Goal: Task Accomplishment & Management: Complete application form

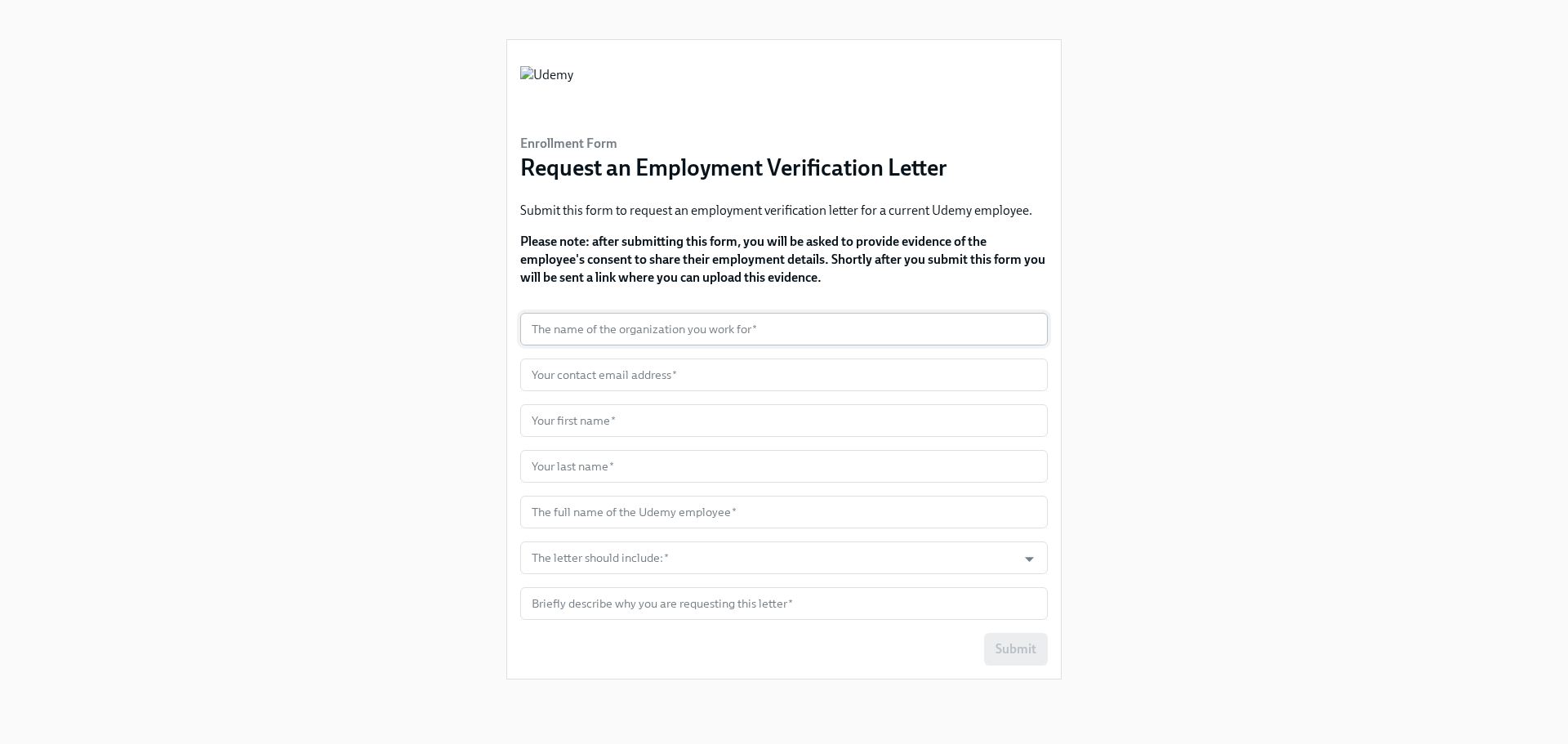
click at [687, 328] on input "text" at bounding box center [784, 329] width 528 height 33
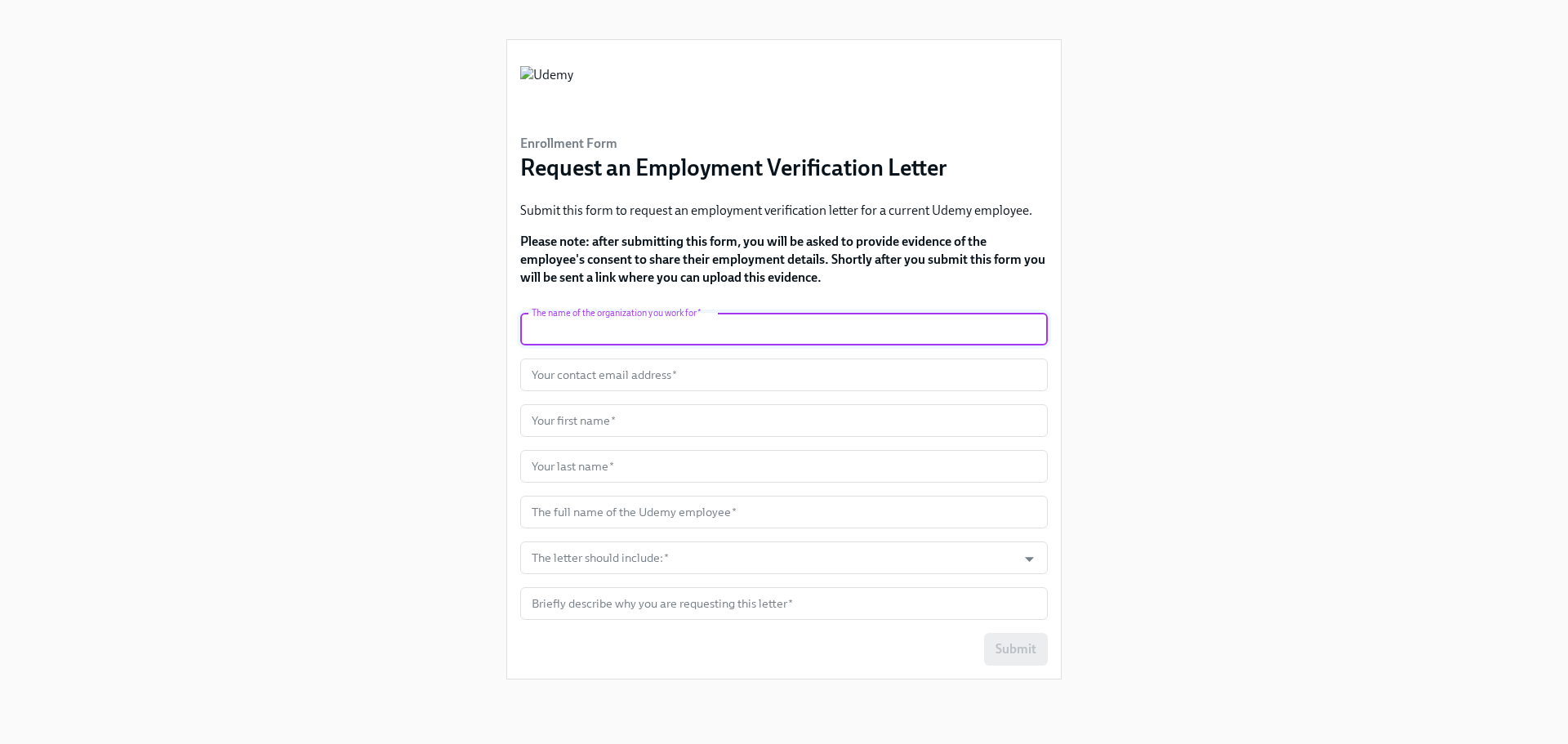
click at [1295, 305] on div "Enrollment Form Request an Employment Verification Letter Submit this form to r…" at bounding box center [784, 352] width 1490 height 705
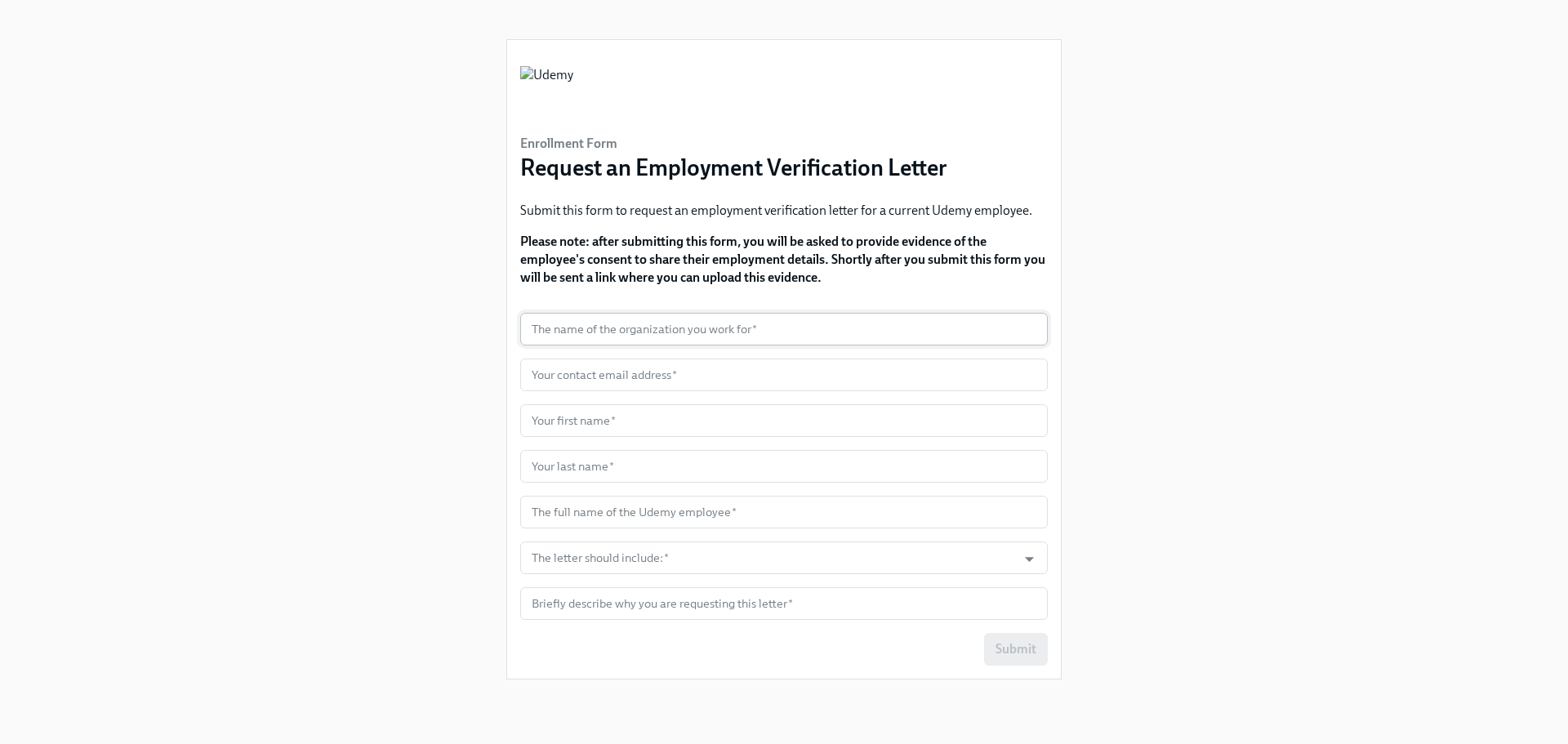
click at [672, 319] on input "text" at bounding box center [784, 329] width 528 height 33
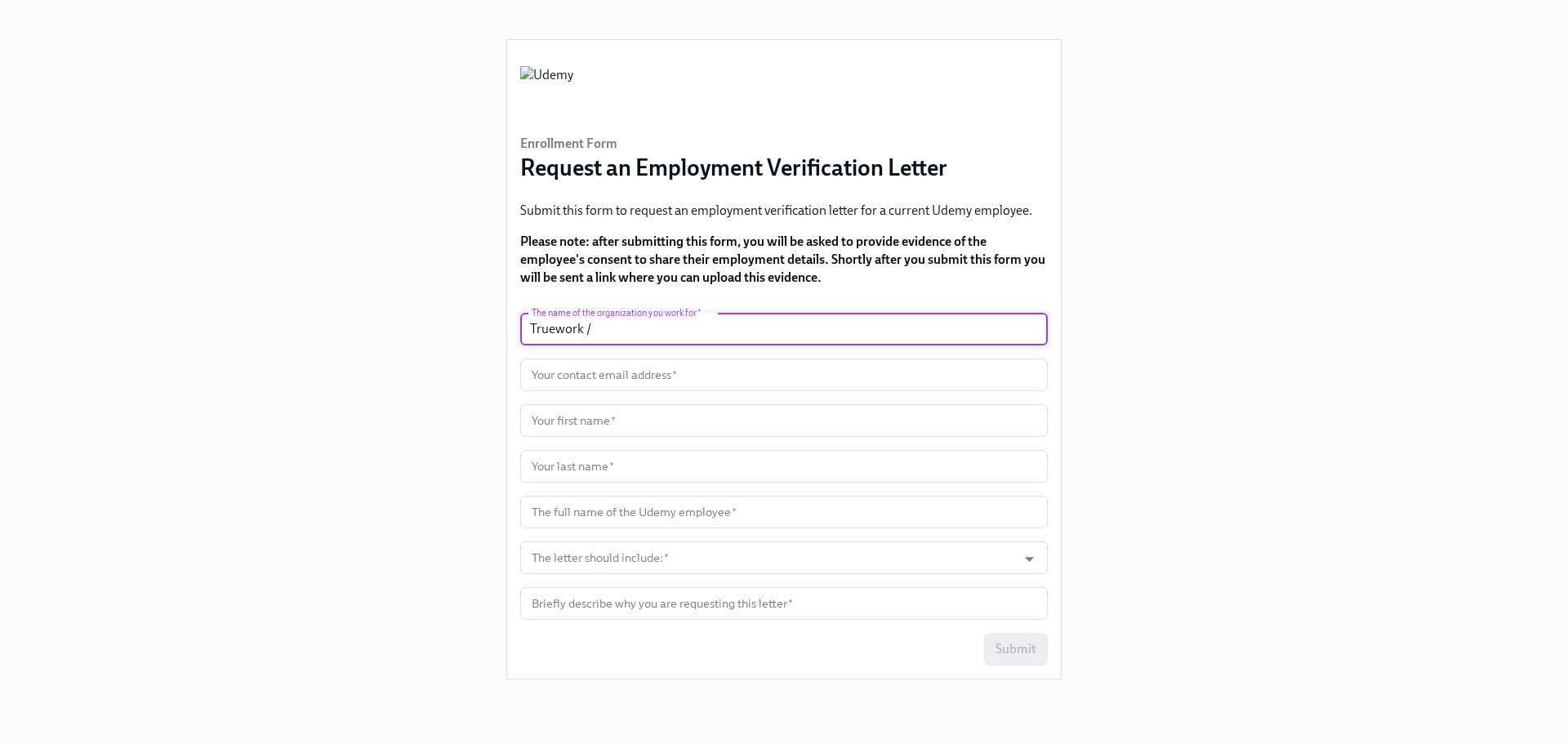
click at [709, 318] on input "Truework /" at bounding box center [784, 329] width 528 height 33
paste input "InformData"
type input "Truework / InformData"
click at [1178, 391] on div "Enrollment Form Request an Employment Verification Letter Submit this form to r…" at bounding box center [784, 352] width 1490 height 705
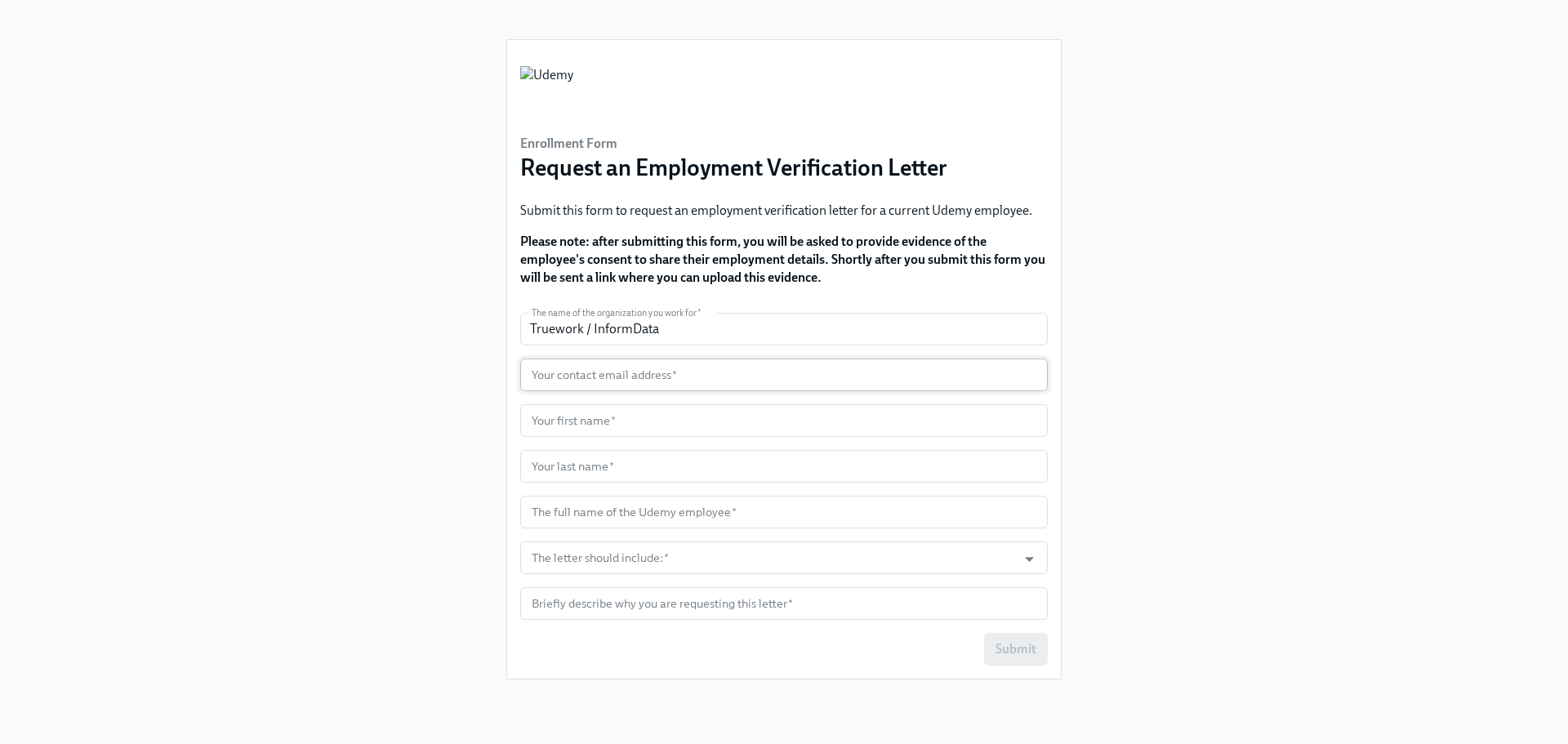
click at [656, 375] on input "text" at bounding box center [784, 375] width 528 height 33
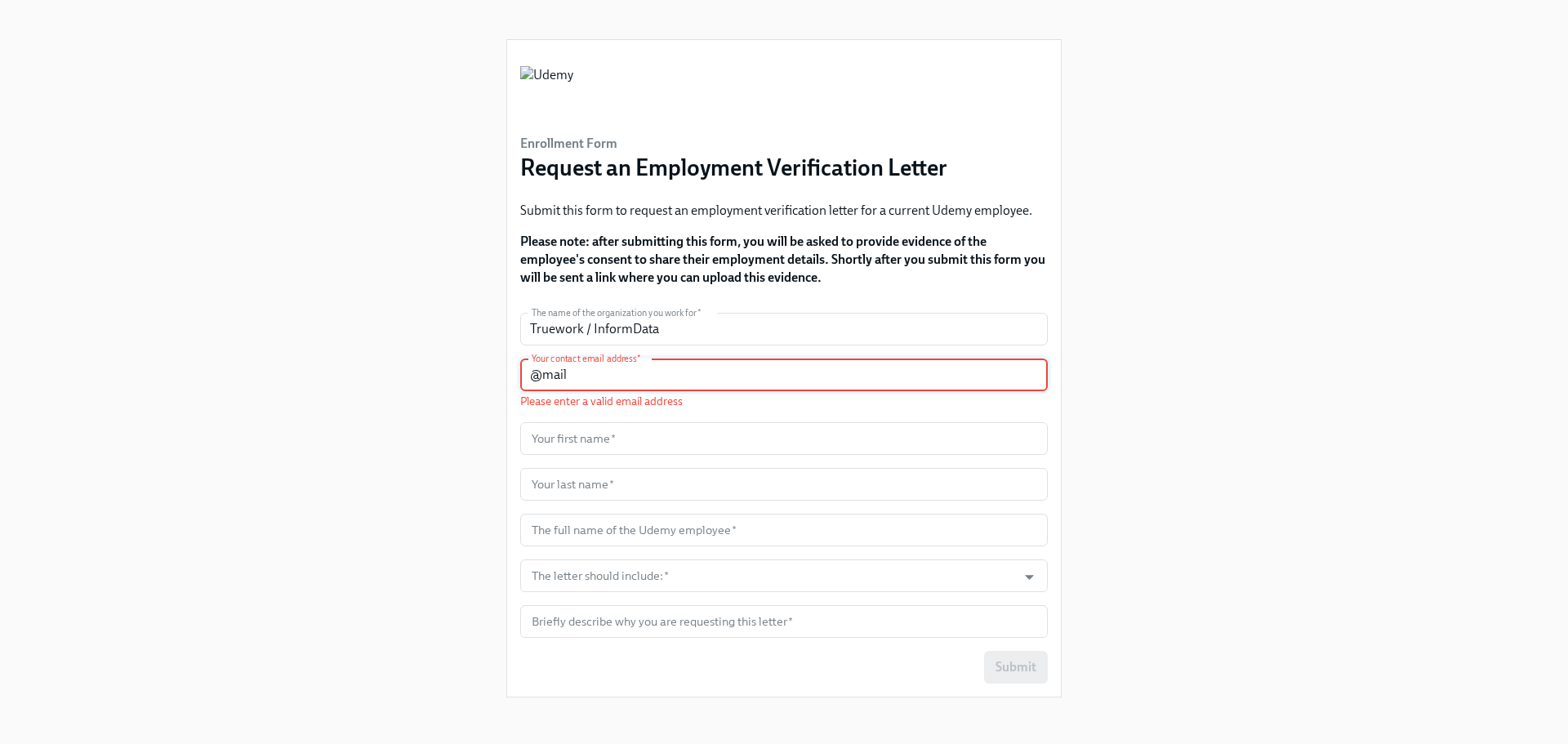
paste input "iortega@truework.com"
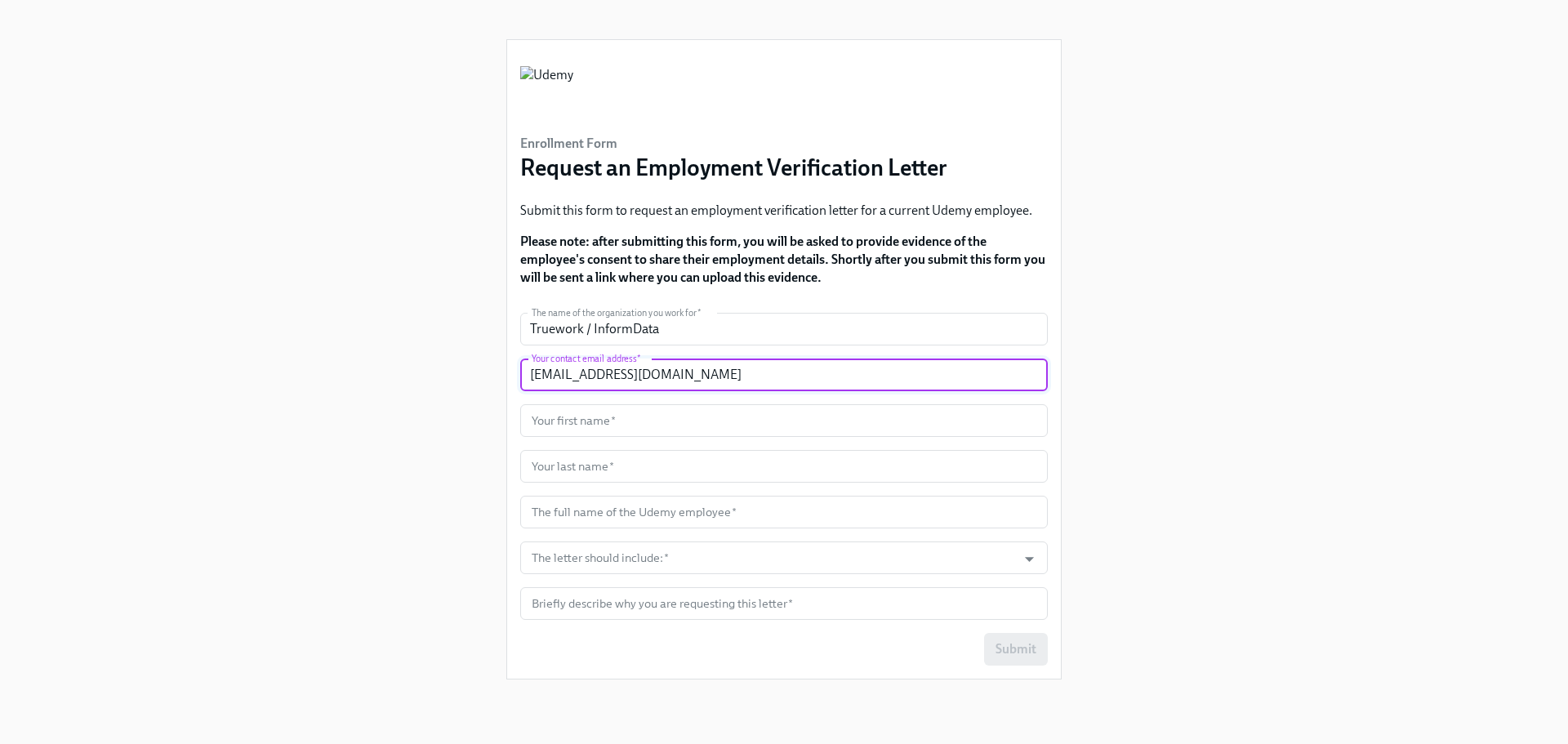
type input "iortega@truework.com"
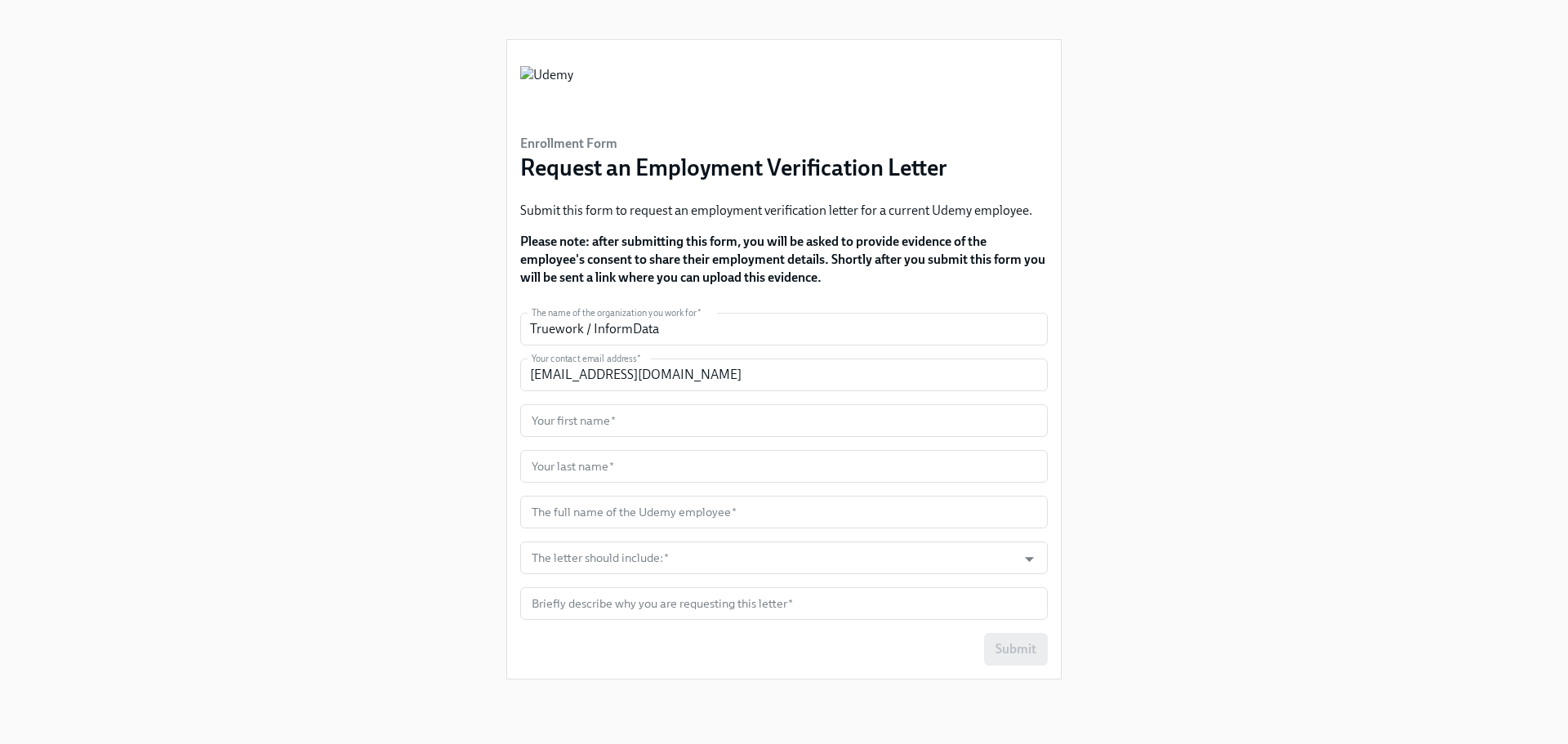
click at [1333, 347] on div "Enrollment Form Request an Employment Verification Letter Submit this form to r…" at bounding box center [784, 352] width 1490 height 705
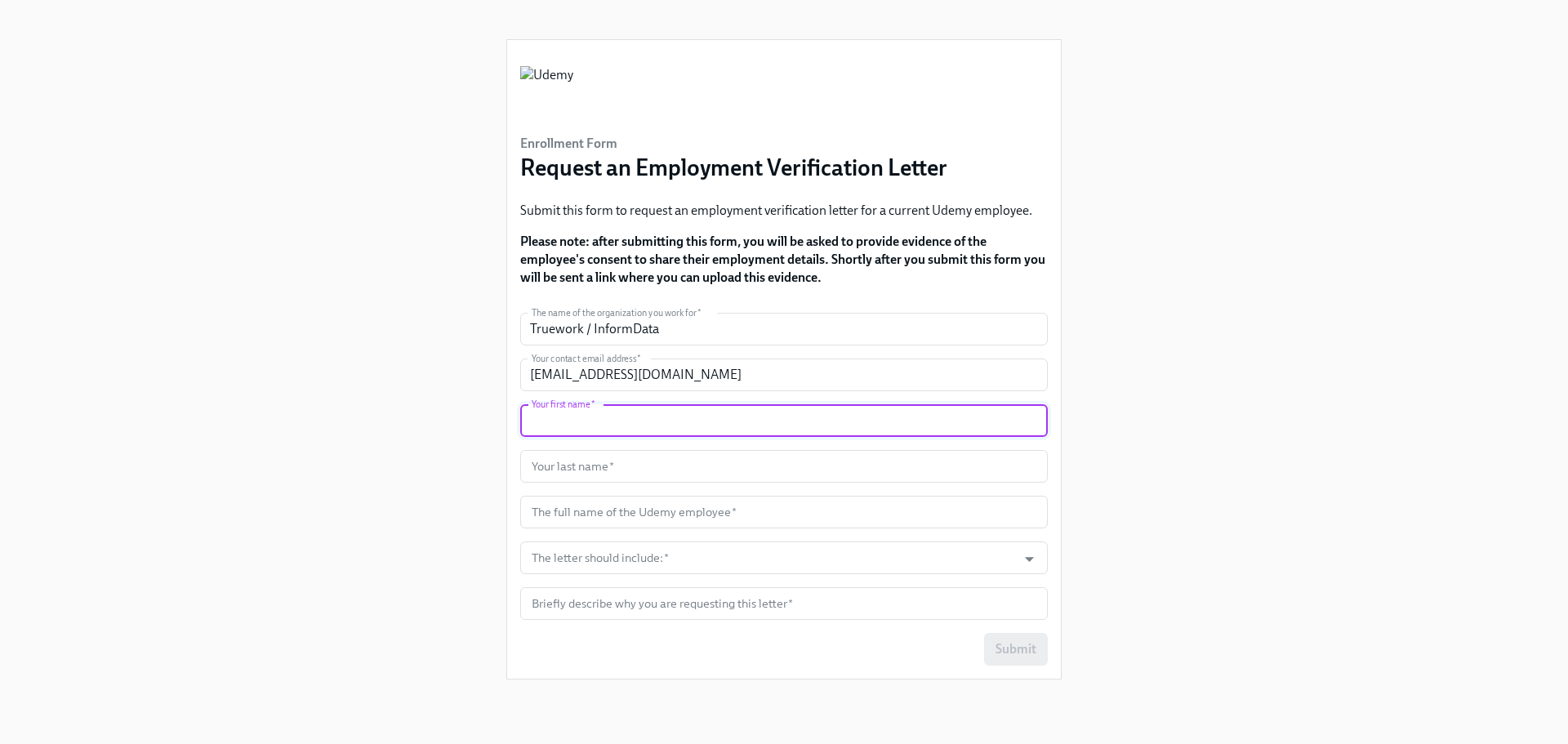
click at [871, 406] on input "text" at bounding box center [784, 421] width 528 height 33
type input "Ingerman"
click at [877, 472] on input "text" at bounding box center [784, 467] width 528 height 33
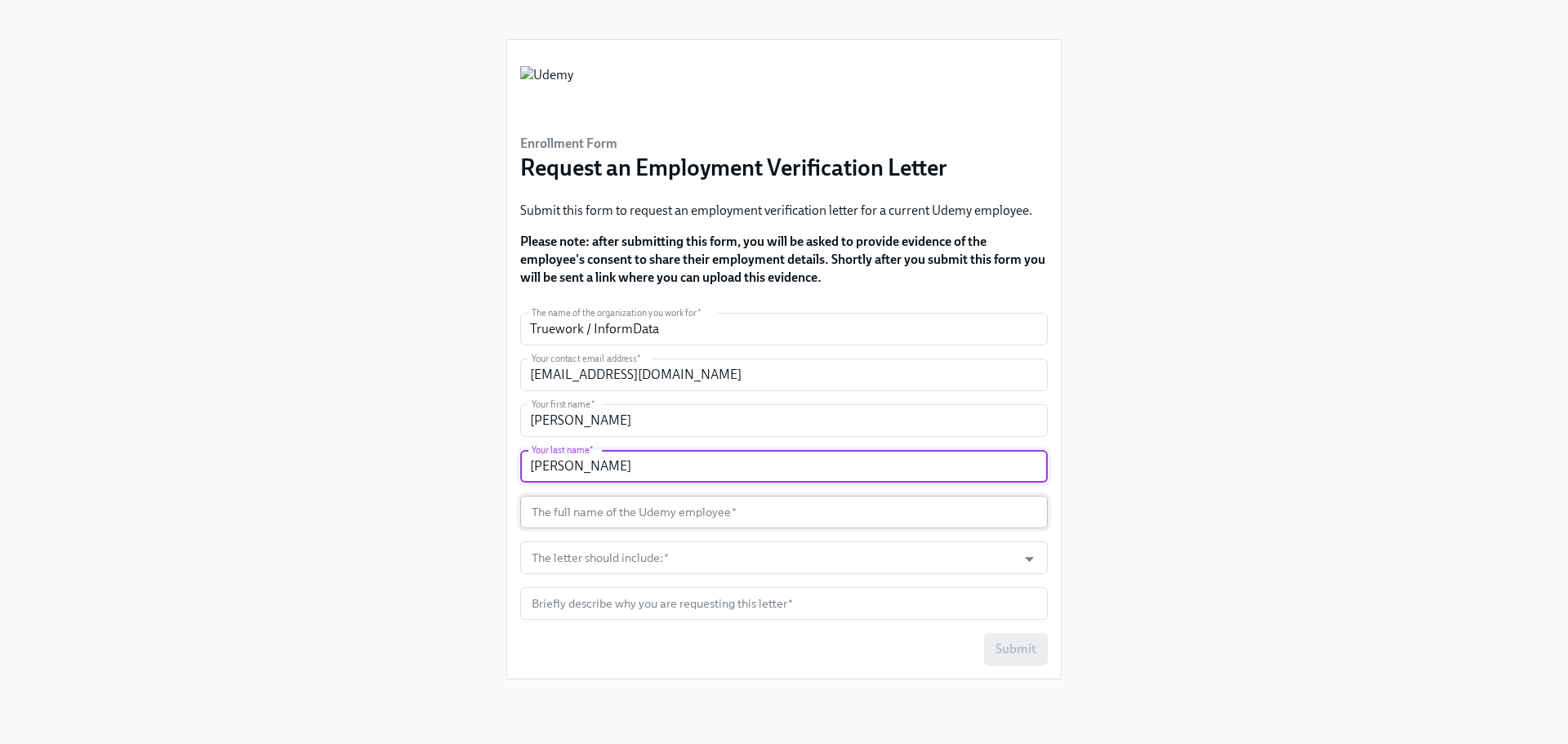
type input "Paez Ortega"
click at [858, 512] on input "text" at bounding box center [784, 512] width 528 height 33
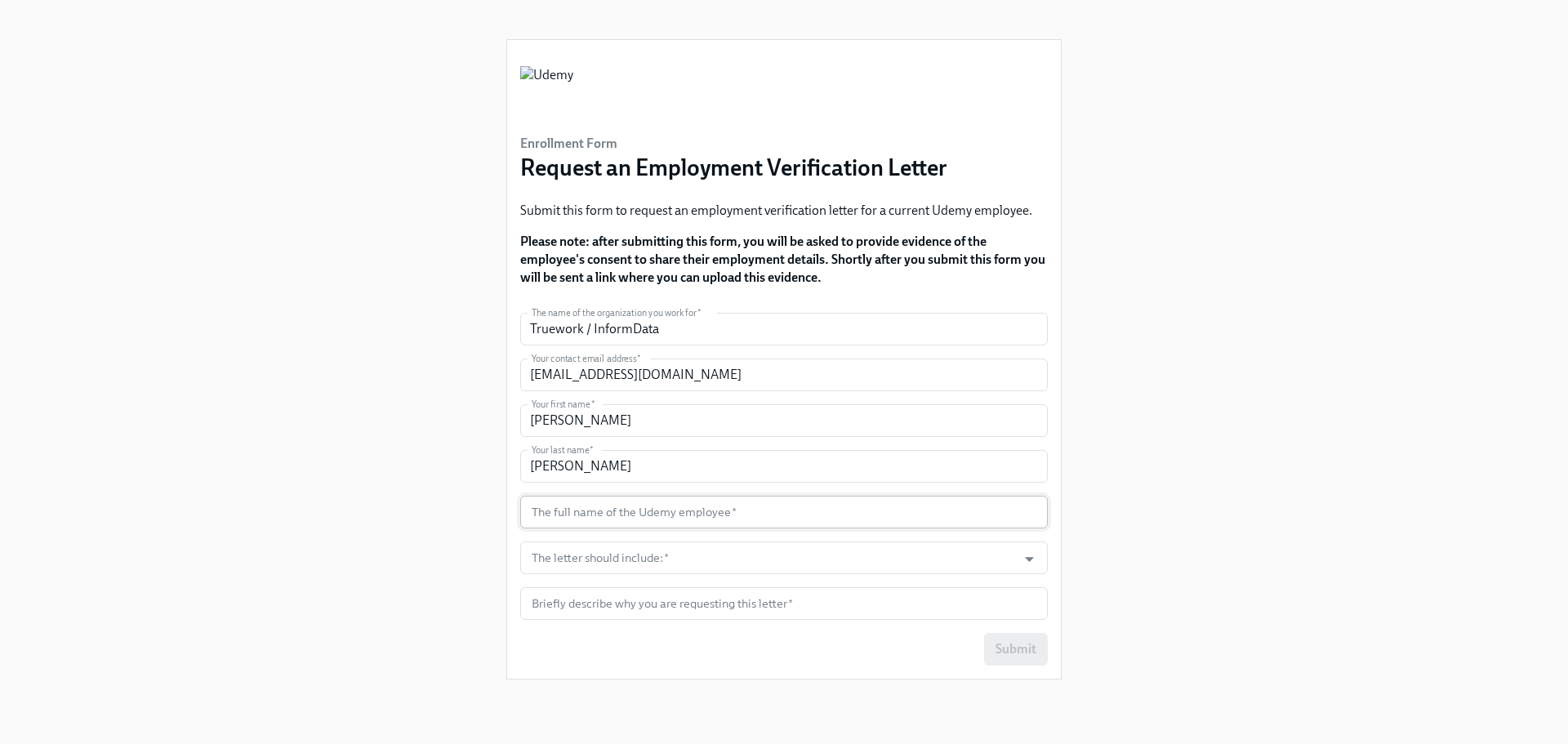
click at [648, 508] on input "text" at bounding box center [784, 512] width 528 height 33
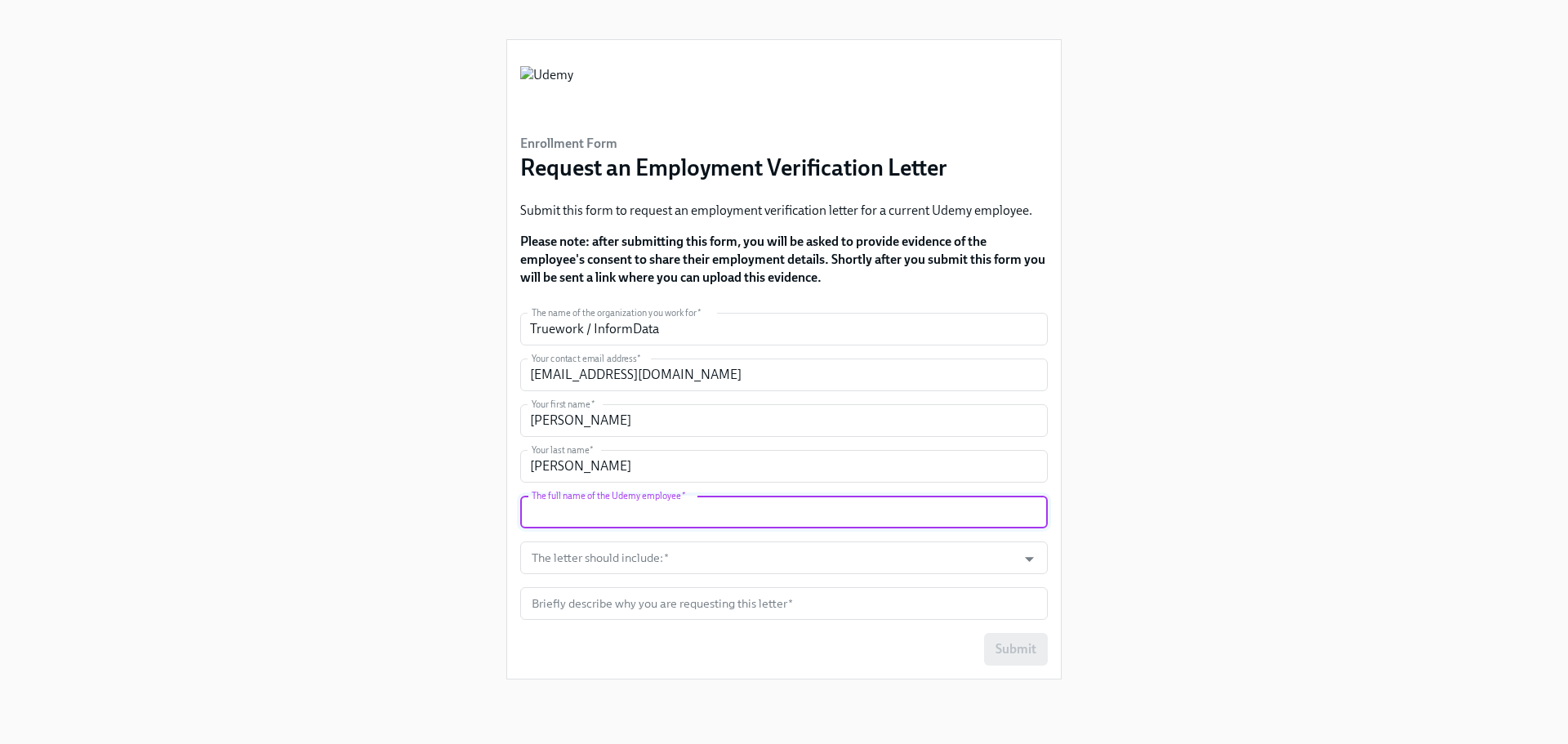
paste input "NAMITHA THAMMAIAH"
type input "NAMITHA THAMMAIAH"
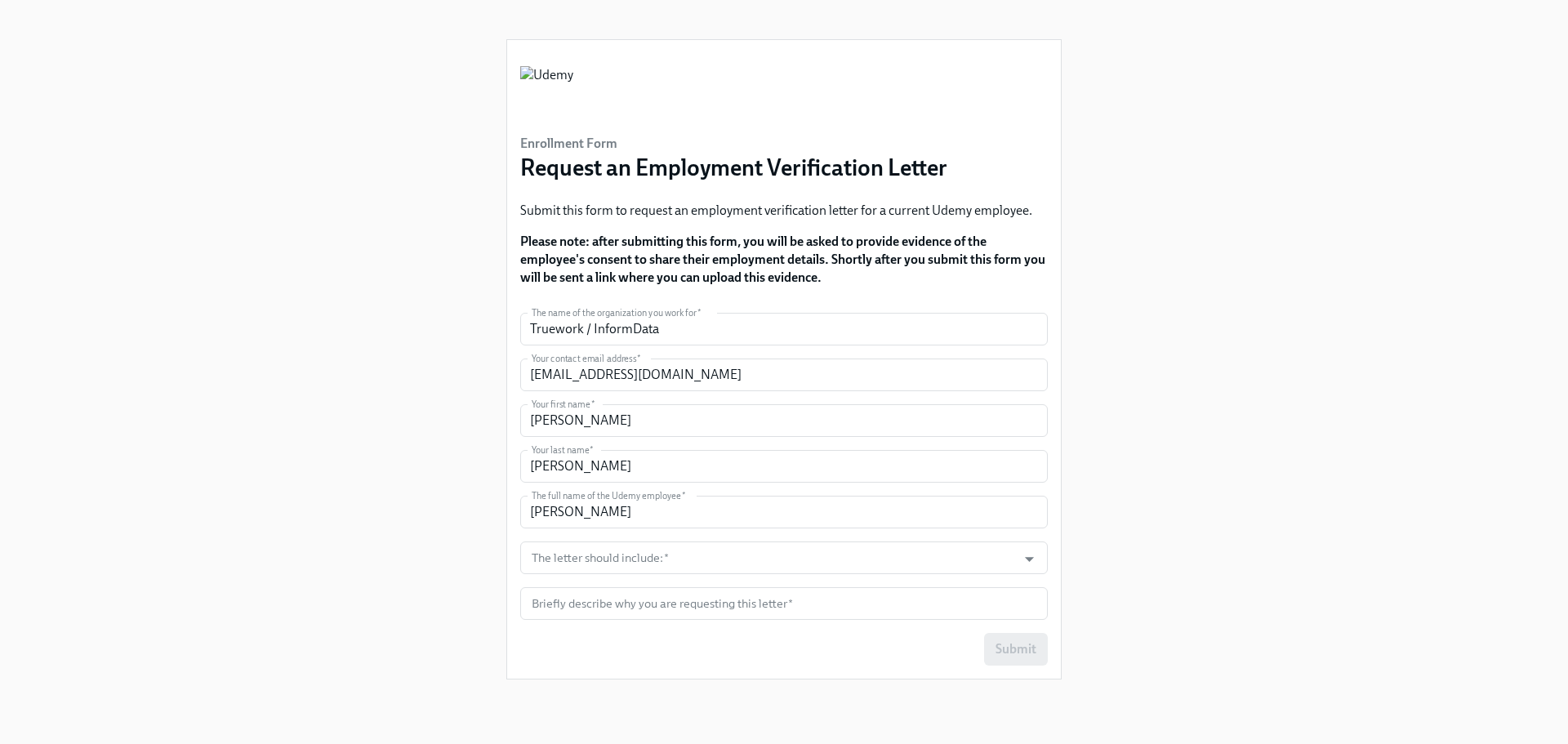
click at [1088, 517] on div "Enrollment Form Request an Employment Verification Letter Submit this form to r…" at bounding box center [784, 352] width 1490 height 705
click at [1013, 550] on div at bounding box center [1020, 559] width 41 height 25
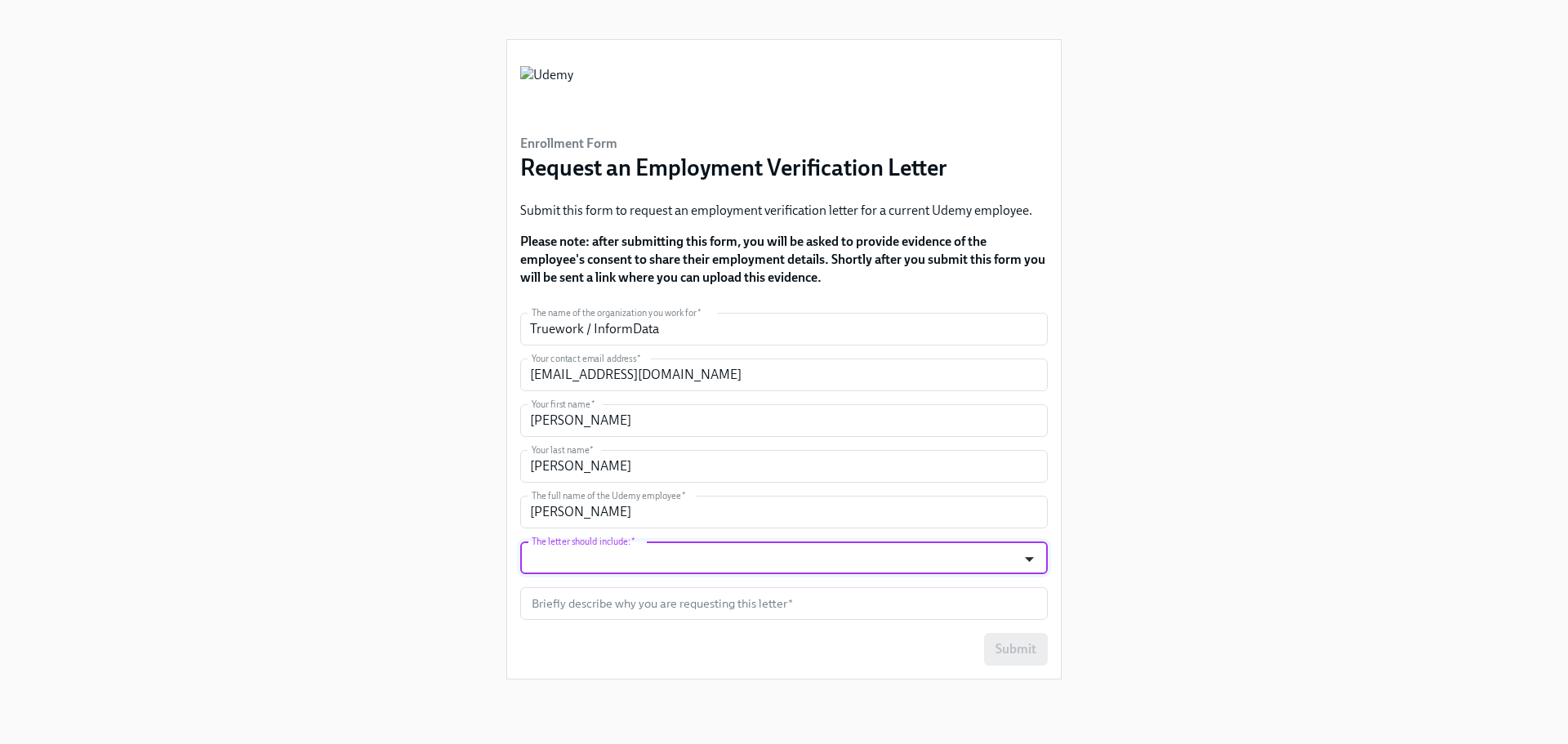
click at [1027, 550] on icon "Open" at bounding box center [1030, 560] width 22 height 22
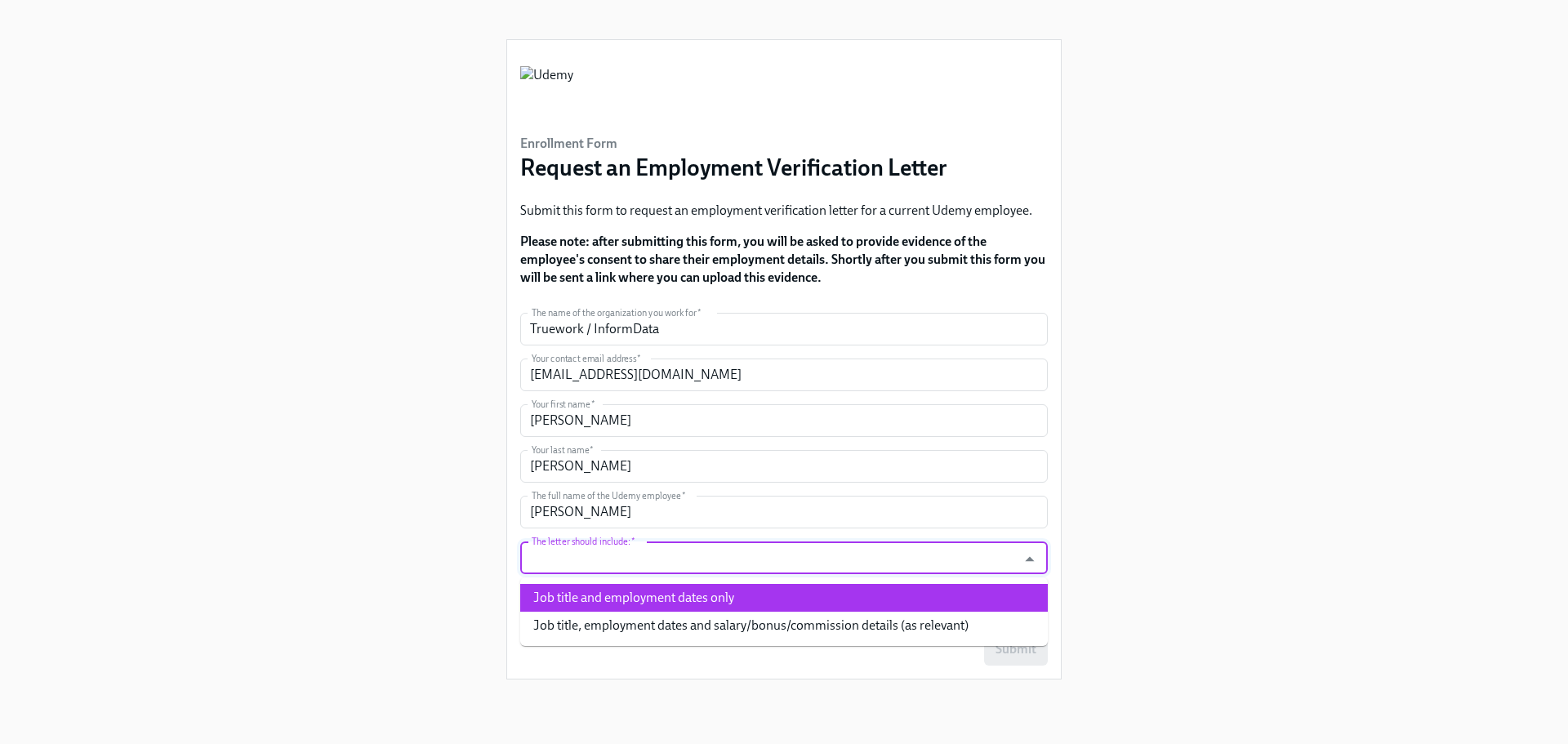
click at [791, 596] on li "Job title and employment dates only" at bounding box center [784, 598] width 528 height 28
type input "Job title and employment dates only"
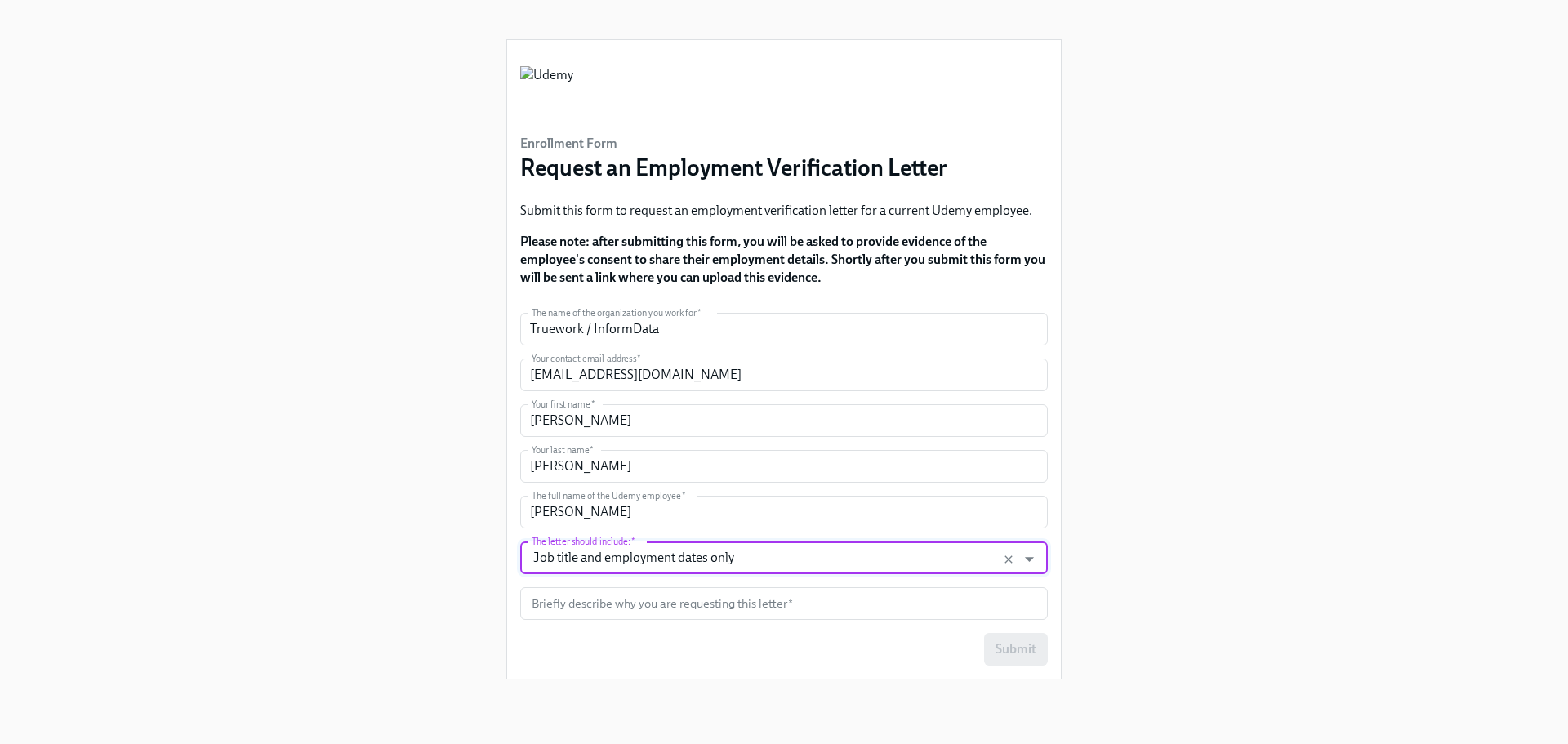
click at [1143, 515] on div "Enrollment Form Request an Employment Verification Letter Submit this form to r…" at bounding box center [784, 352] width 1490 height 705
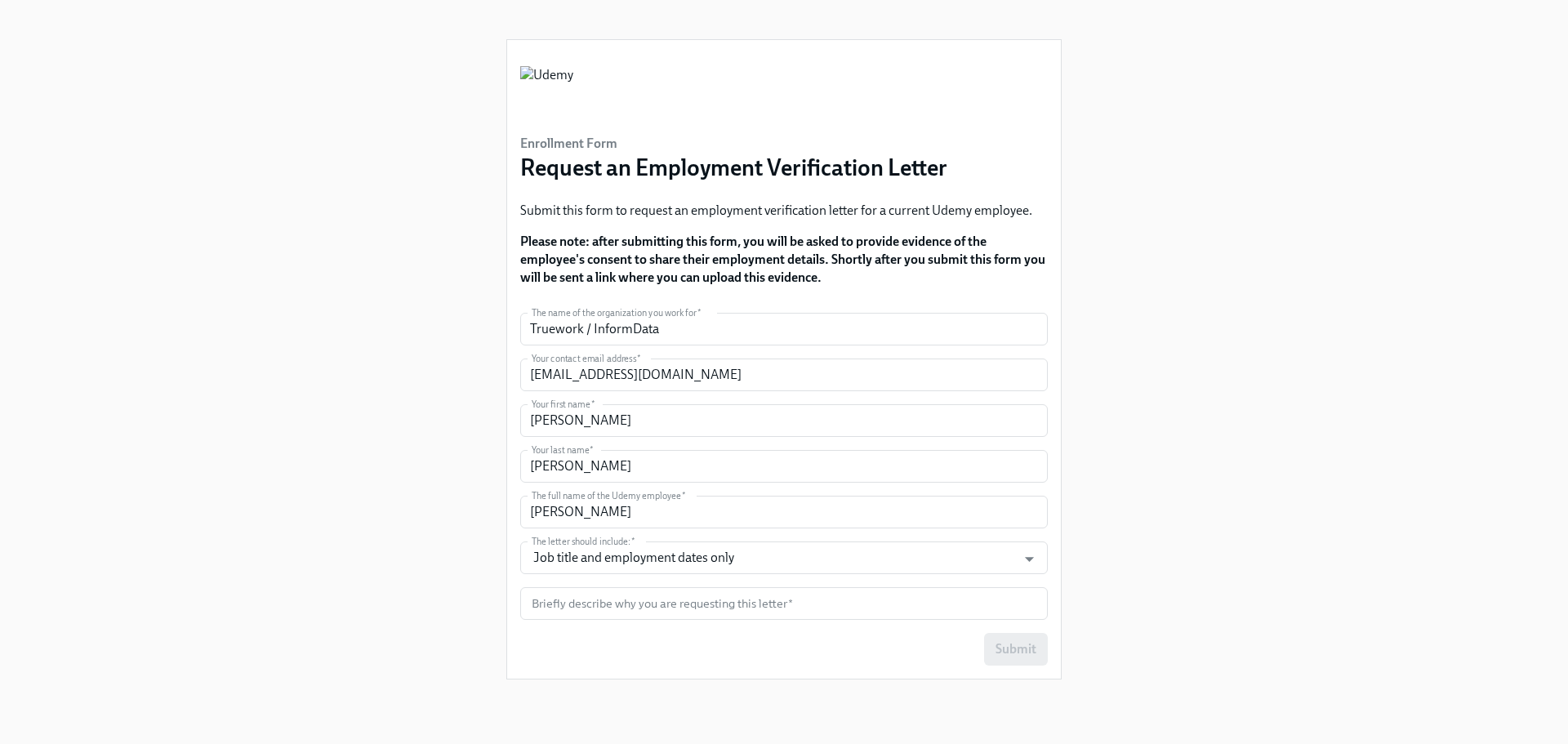
click at [1127, 532] on div "Enrollment Form Request an Employment Verification Letter Submit this form to r…" at bounding box center [784, 352] width 1490 height 705
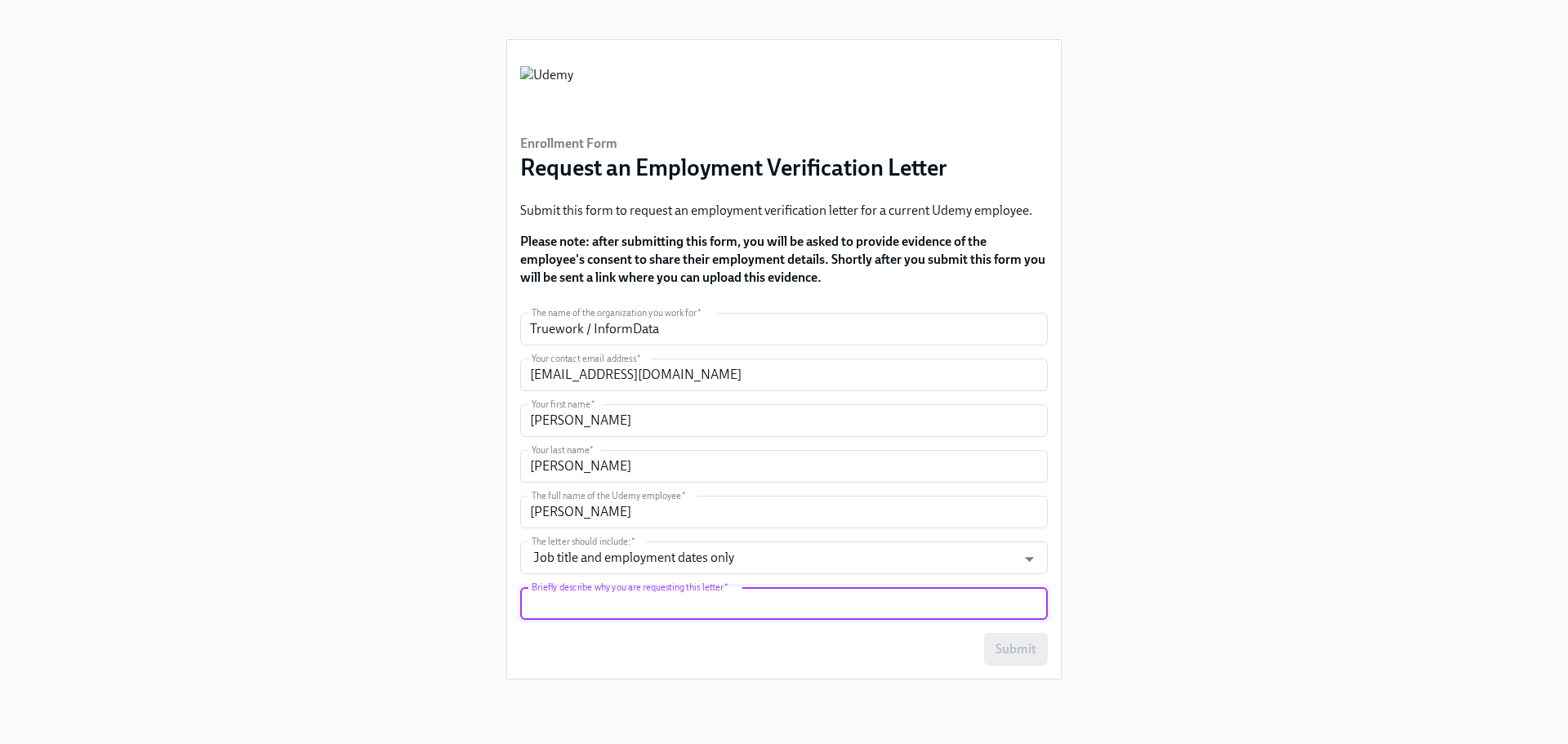
click at [815, 609] on input "text" at bounding box center [784, 604] width 528 height 33
paste input "Background Check / Employment Screen"
type input "Background Check / Employment Screen"
click at [1113, 577] on div "Enrollment Form Request an Employment Verification Letter Submit this form to r…" at bounding box center [784, 352] width 1490 height 705
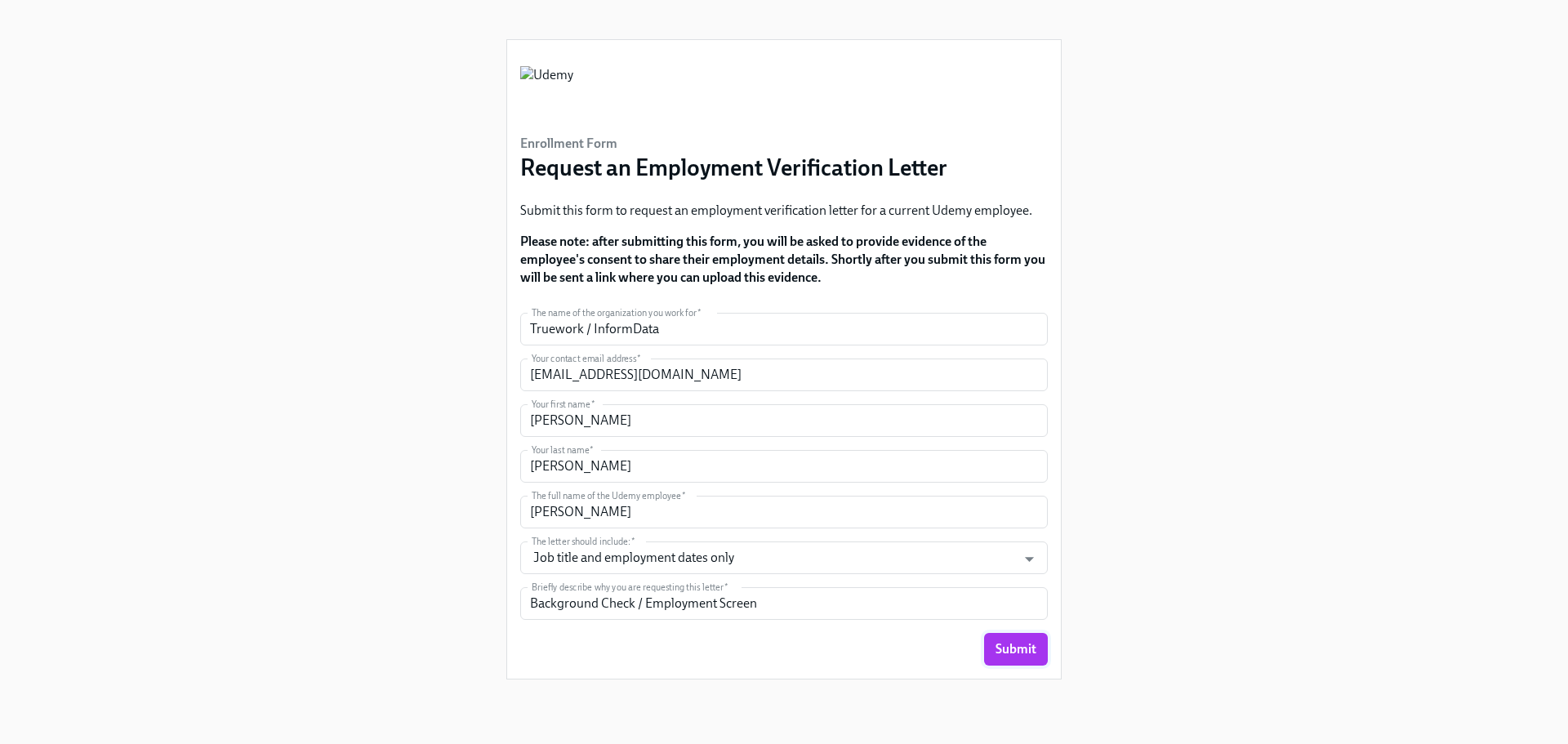
click at [1014, 646] on span "Submit" at bounding box center [1015, 649] width 40 height 16
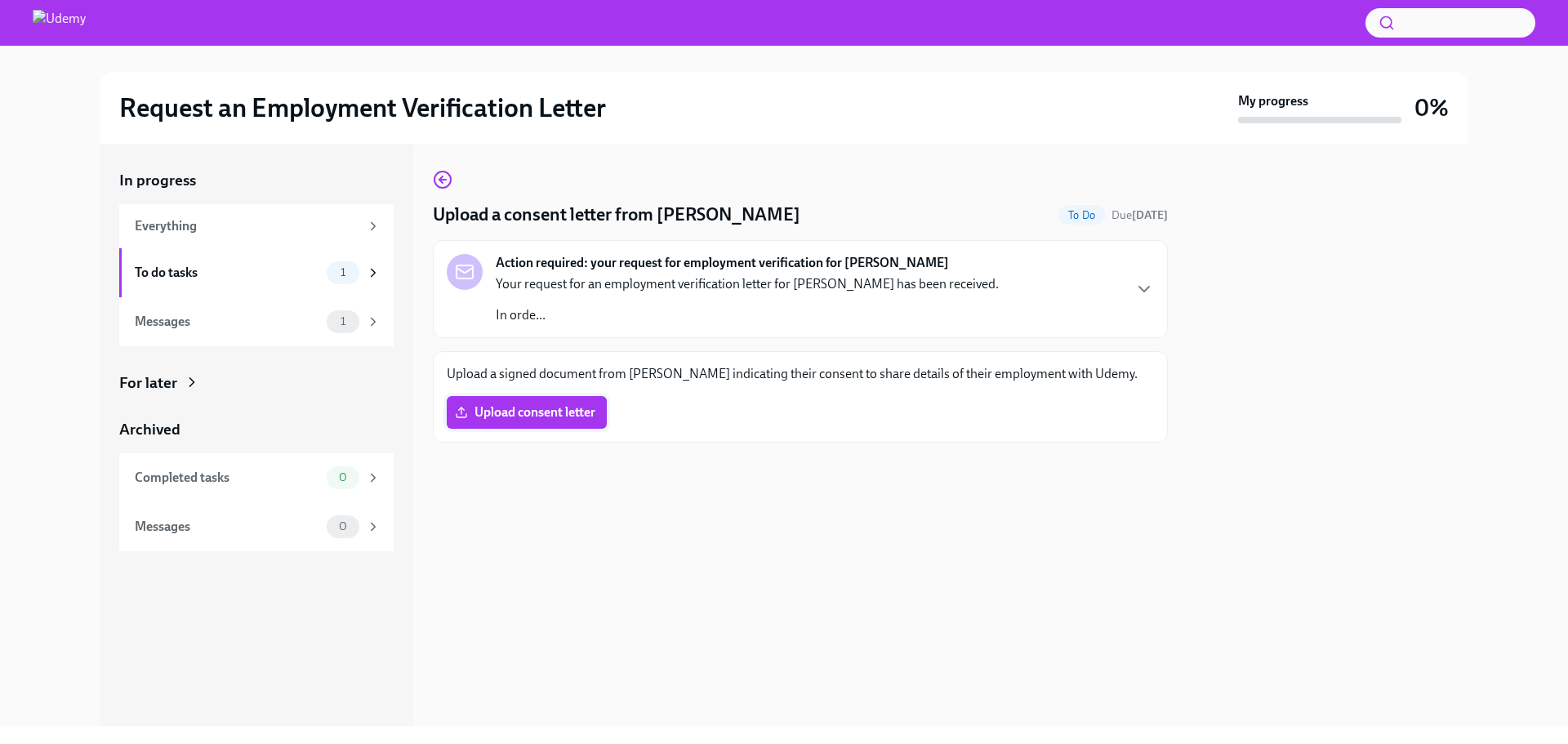
click at [542, 421] on span "Upload consent letter" at bounding box center [526, 412] width 137 height 16
click at [0, 0] on input "Upload consent letter" at bounding box center [0, 0] width 0 height 0
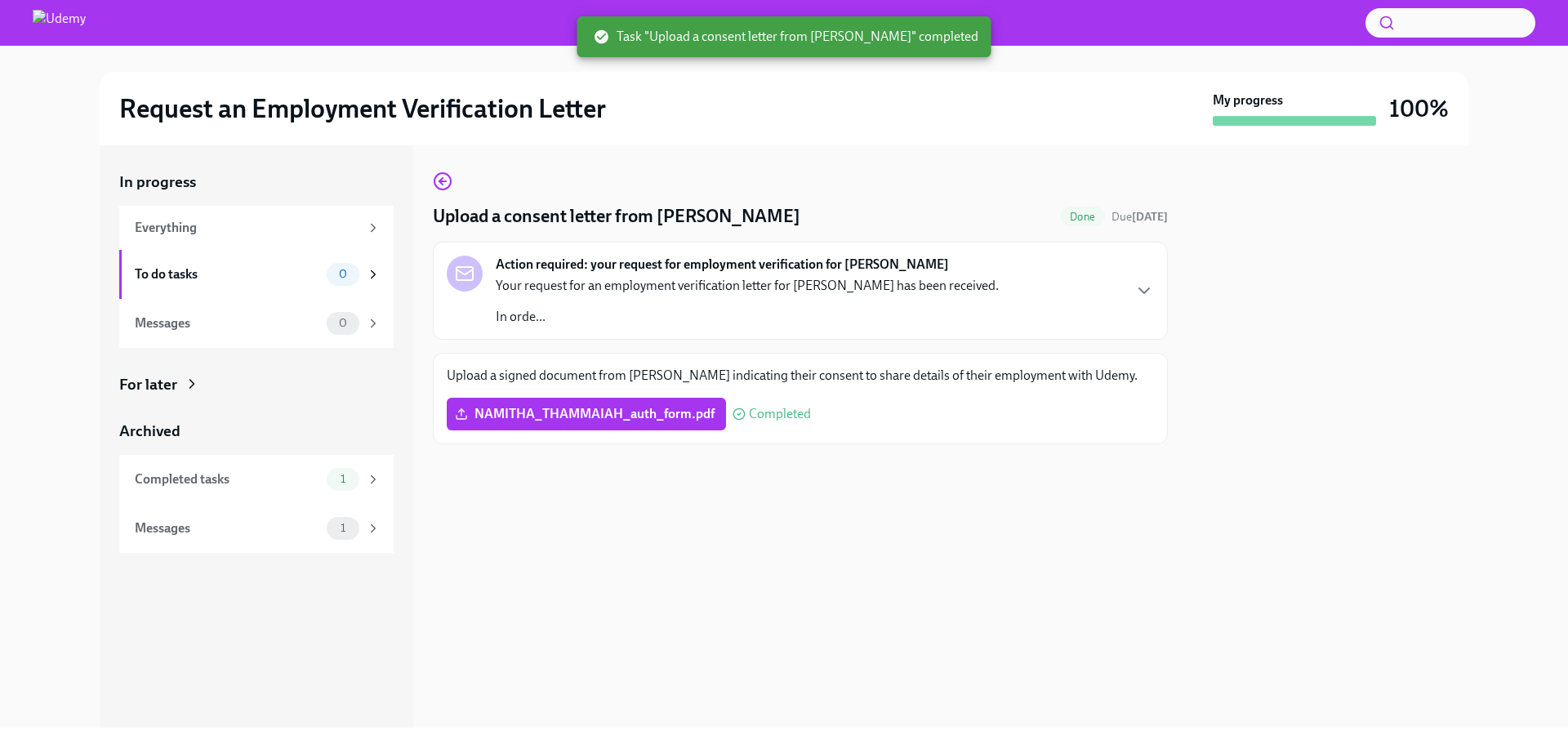
click at [882, 485] on div at bounding box center [801, 470] width 735 height 53
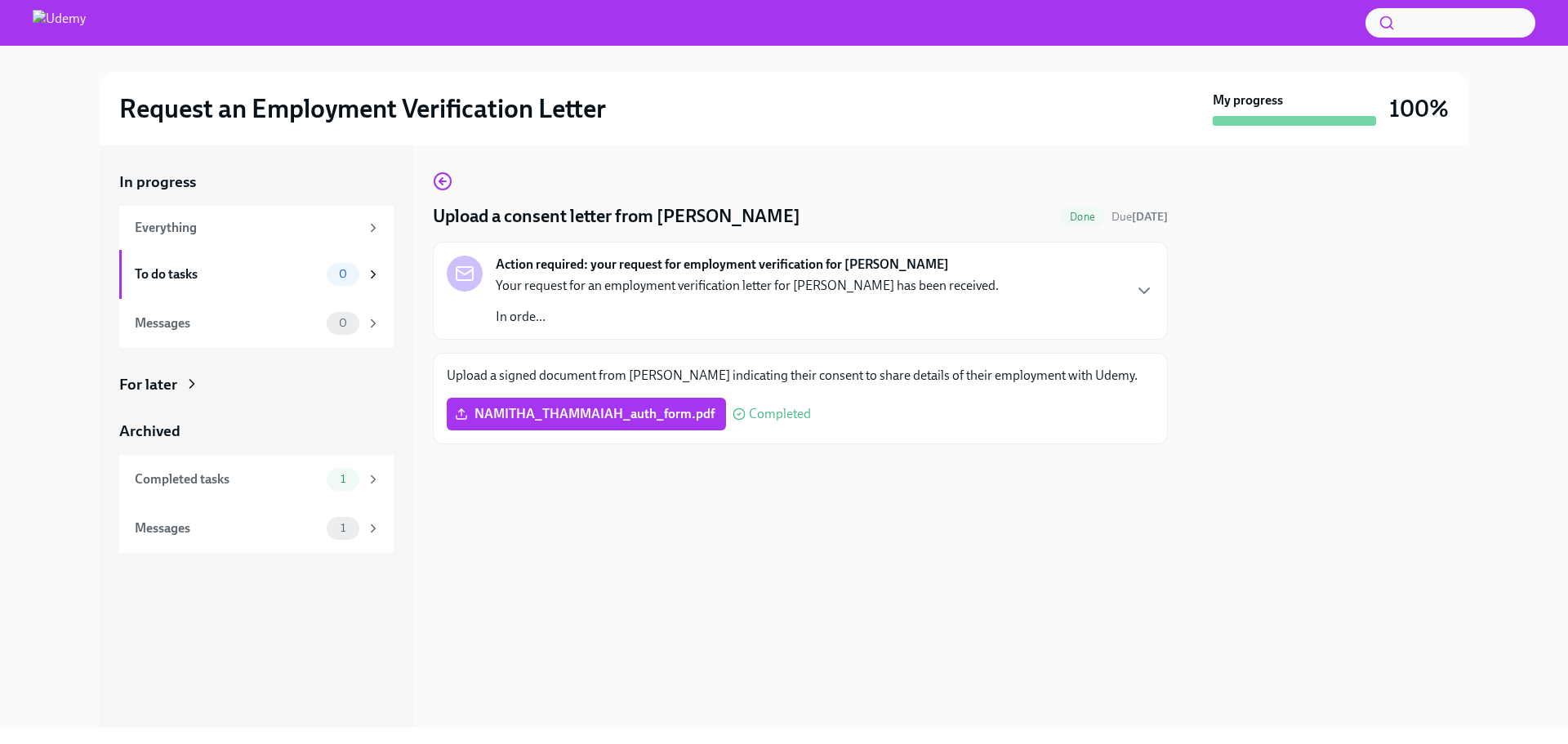
click at [1155, 292] on div "Action required: your request for employment verification for [PERSON_NAME] You…" at bounding box center [801, 291] width 735 height 98
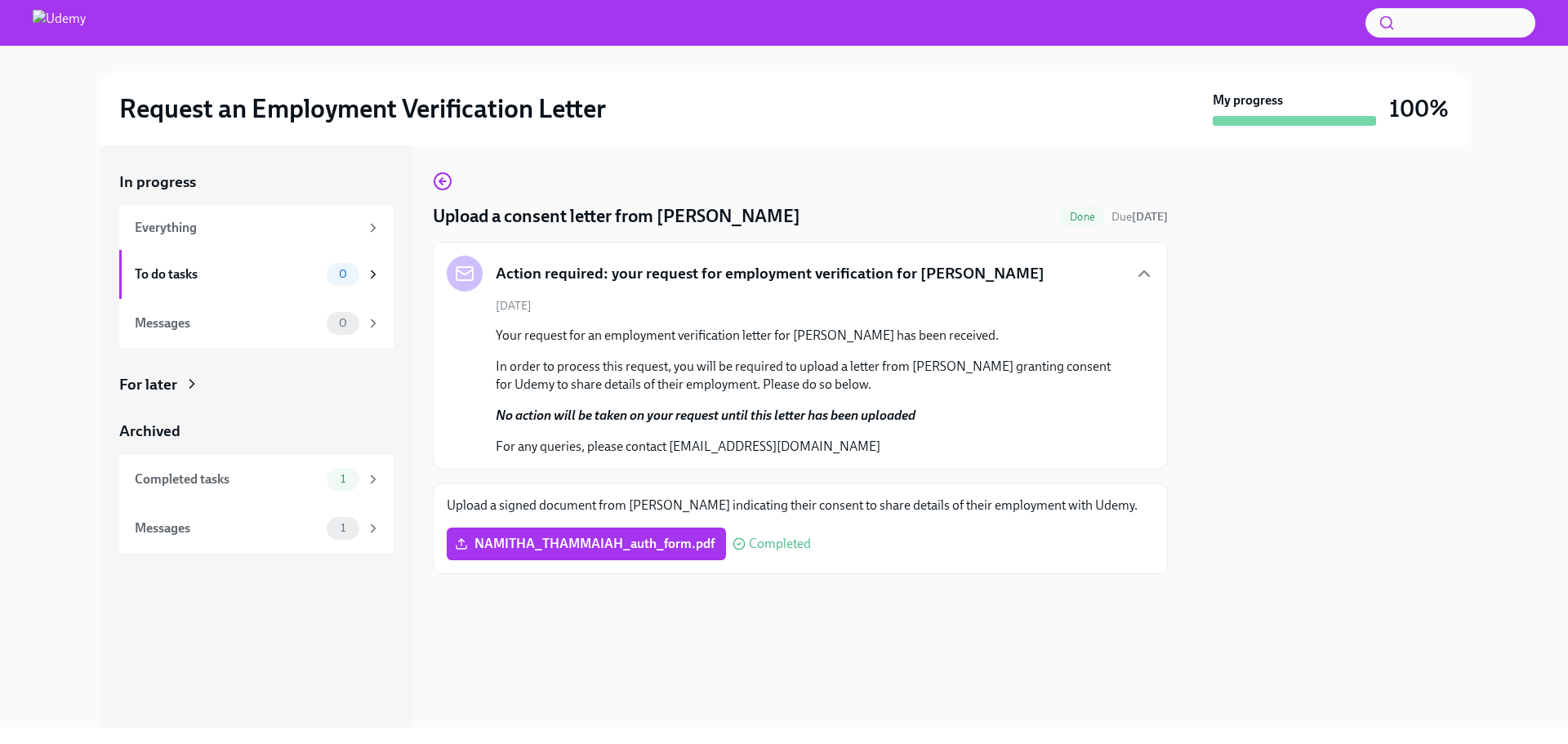
click at [1247, 478] on div at bounding box center [1328, 437] width 281 height 582
click at [846, 549] on div "NAMITHA_THAMMAIAH_auth_form.pdf Completed" at bounding box center [800, 544] width 707 height 33
